Goal: Information Seeking & Learning: Learn about a topic

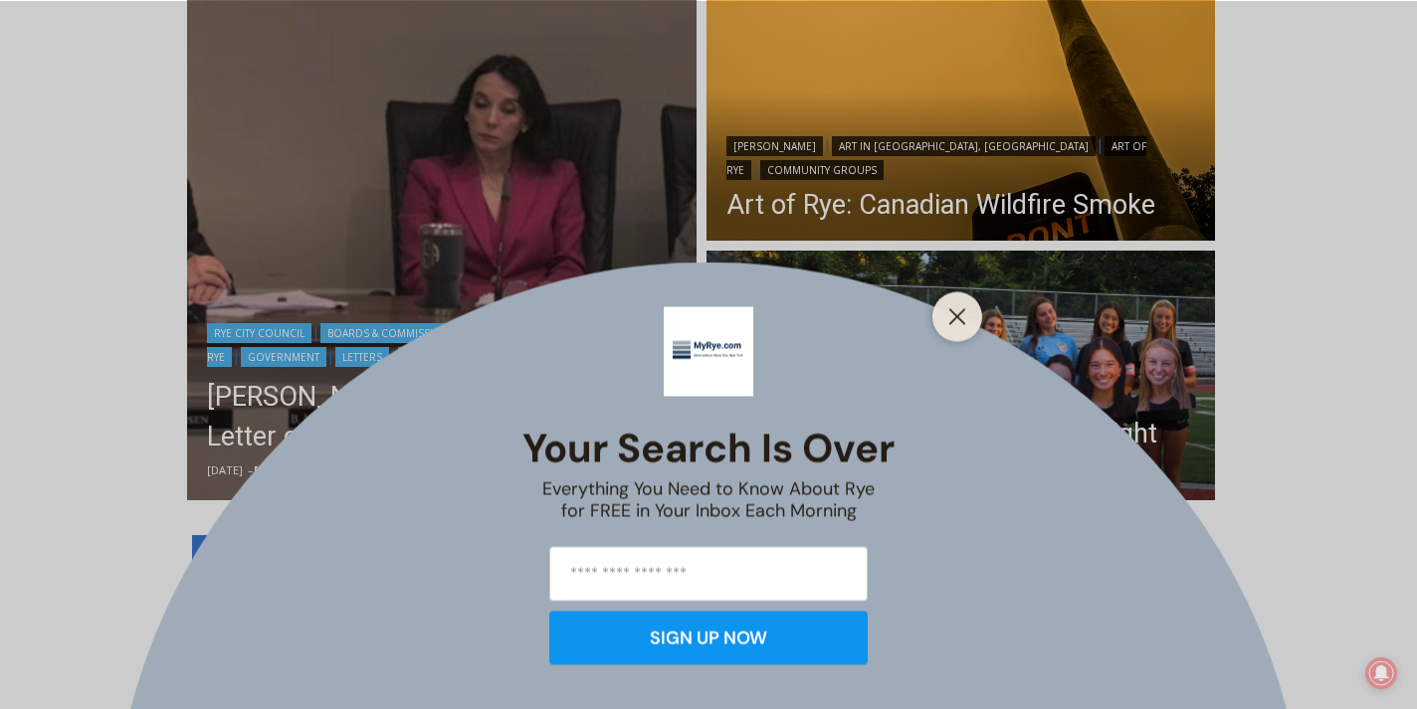
scroll to position [566, 0]
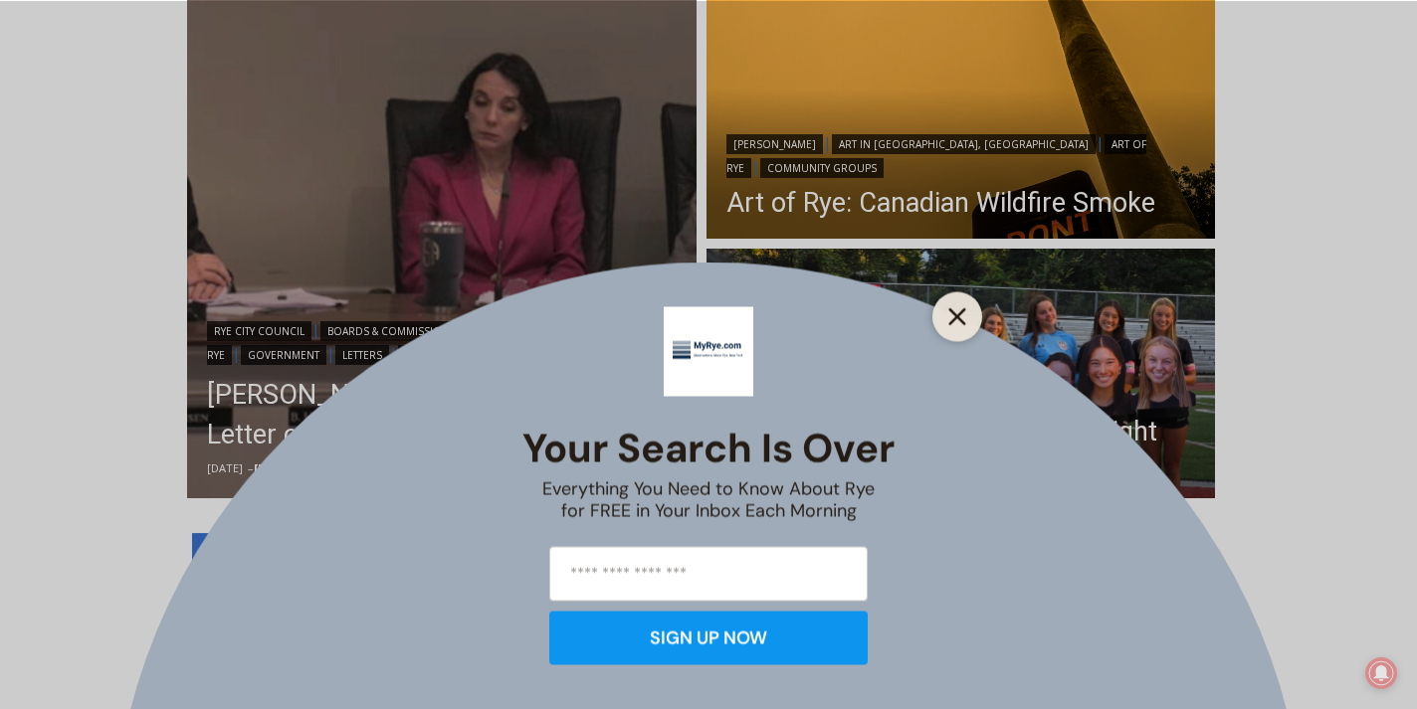
click at [952, 318] on icon "Close" at bounding box center [957, 316] width 18 height 18
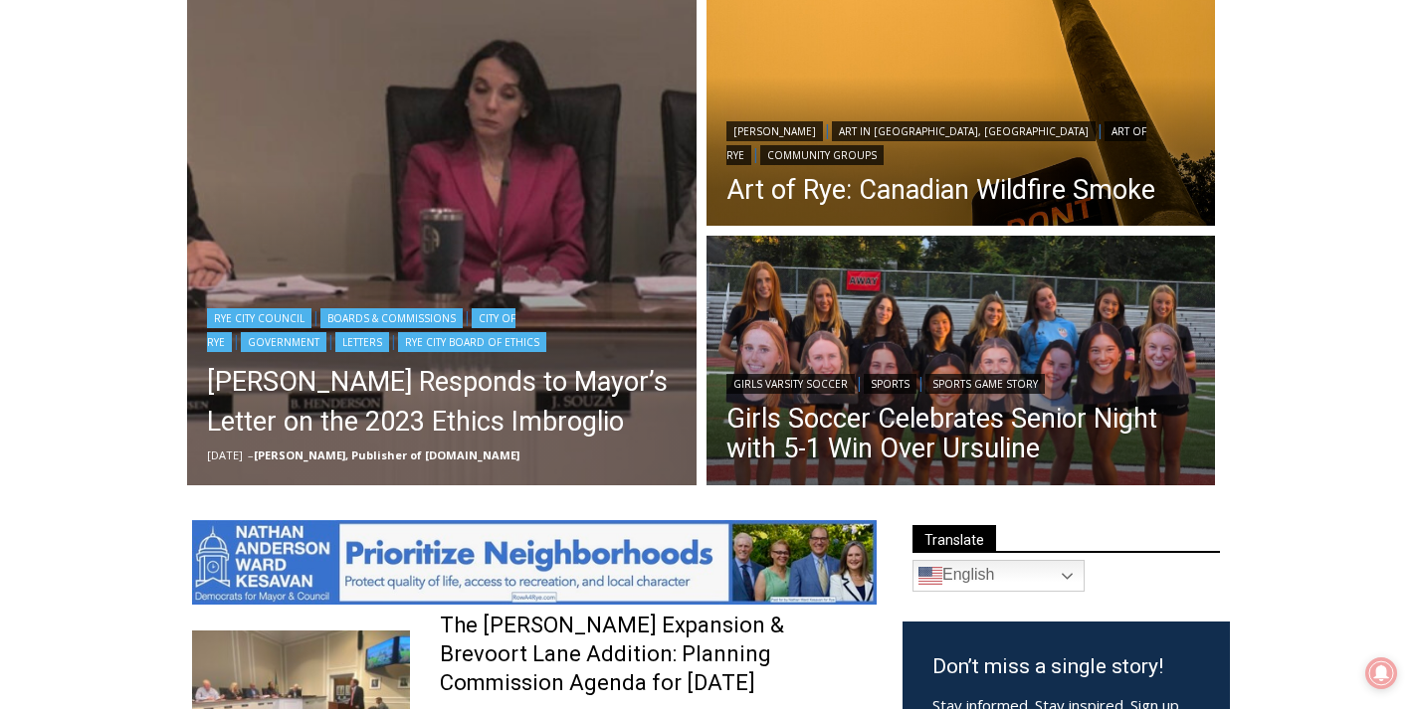
scroll to position [581, 0]
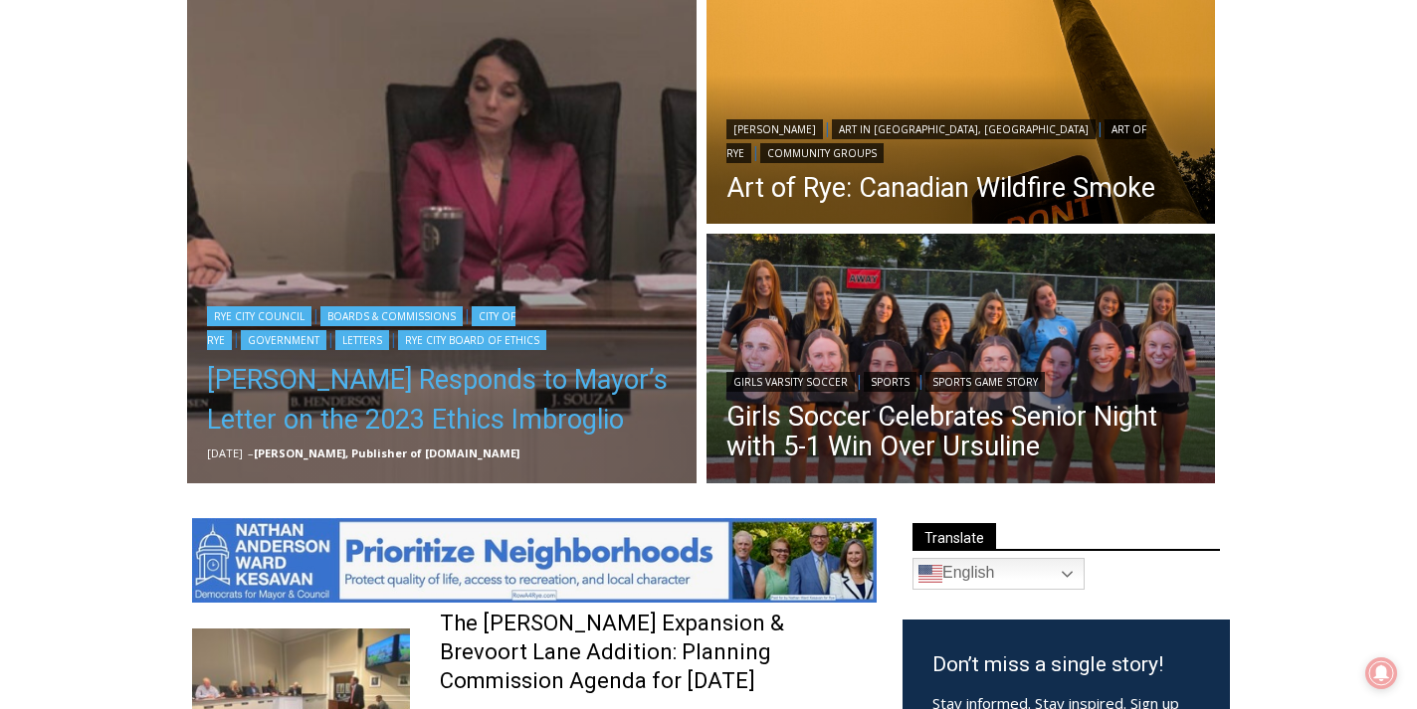
click at [496, 382] on link "[PERSON_NAME] Responds to Mayor’s Letter on the 2023 Ethics Imbroglio" at bounding box center [442, 400] width 470 height 80
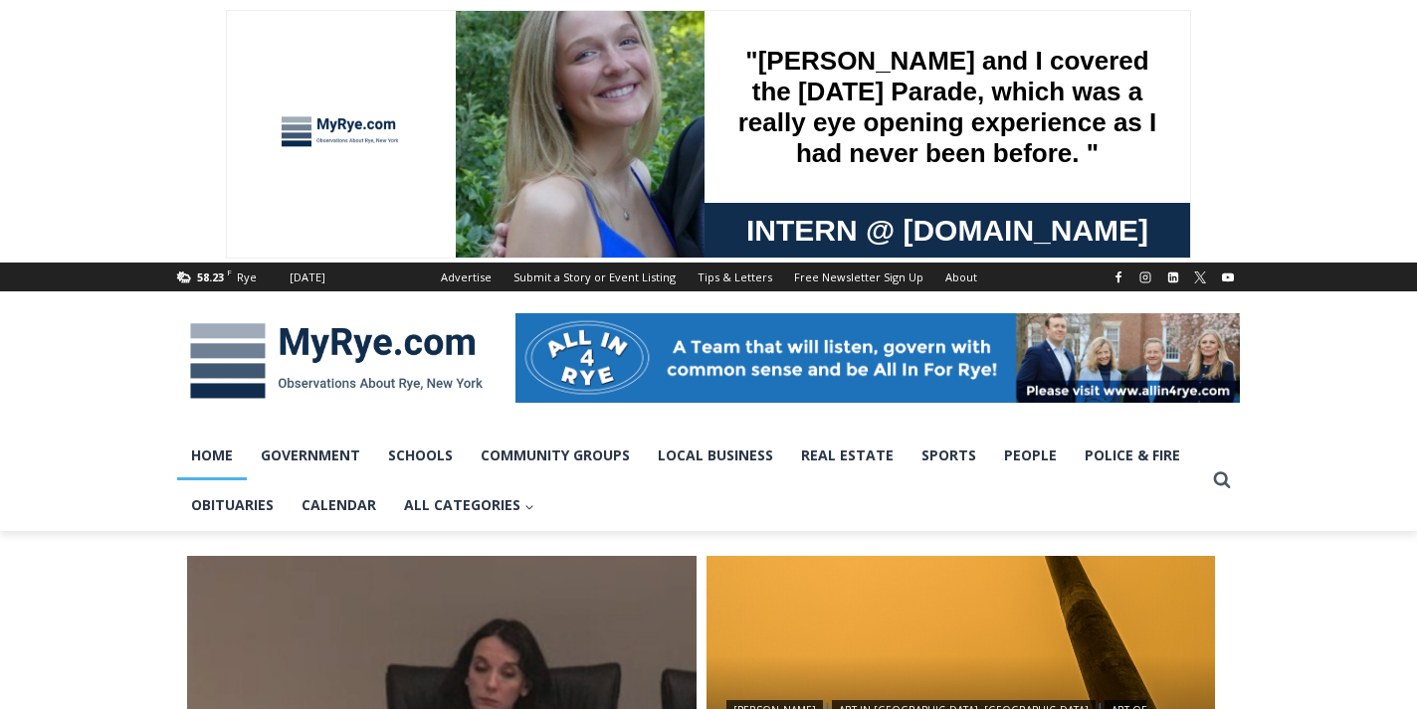
scroll to position [42, 0]
